Goal: Navigation & Orientation: Find specific page/section

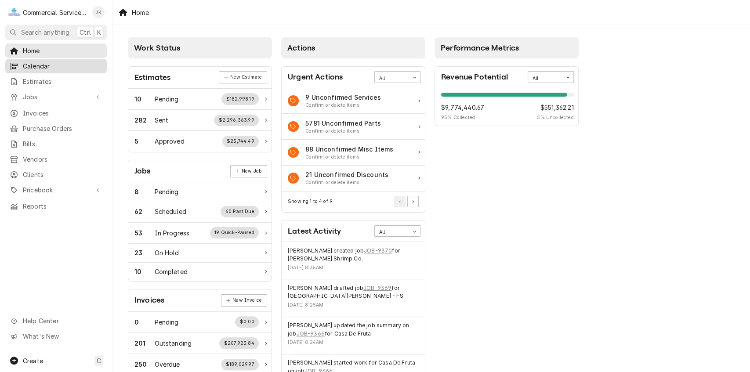
click at [65, 62] on span "Calendar" at bounding box center [63, 66] width 80 height 9
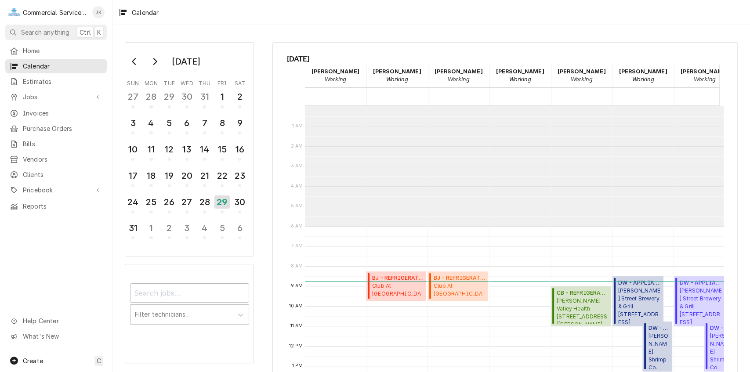
scroll to position [120, 0]
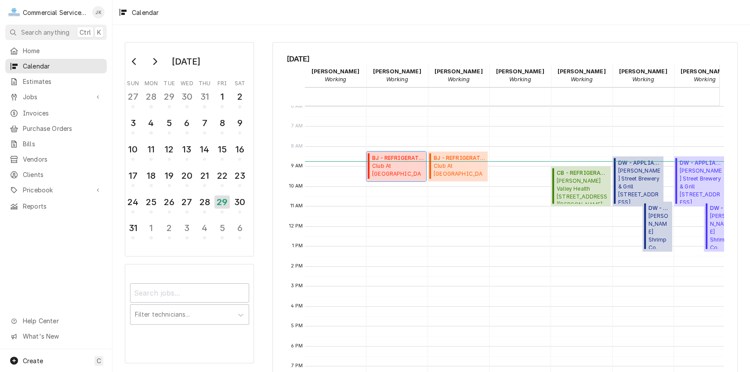
click at [392, 165] on span "Club At Crazy Horse Ranch 475 San Juan Grade Rd, Salinas, CA 93906" at bounding box center [397, 170] width 51 height 17
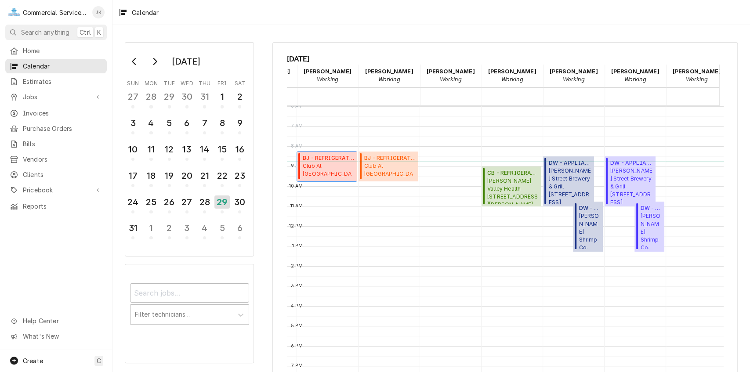
scroll to position [0, 0]
